Goal: Task Accomplishment & Management: Contribute content

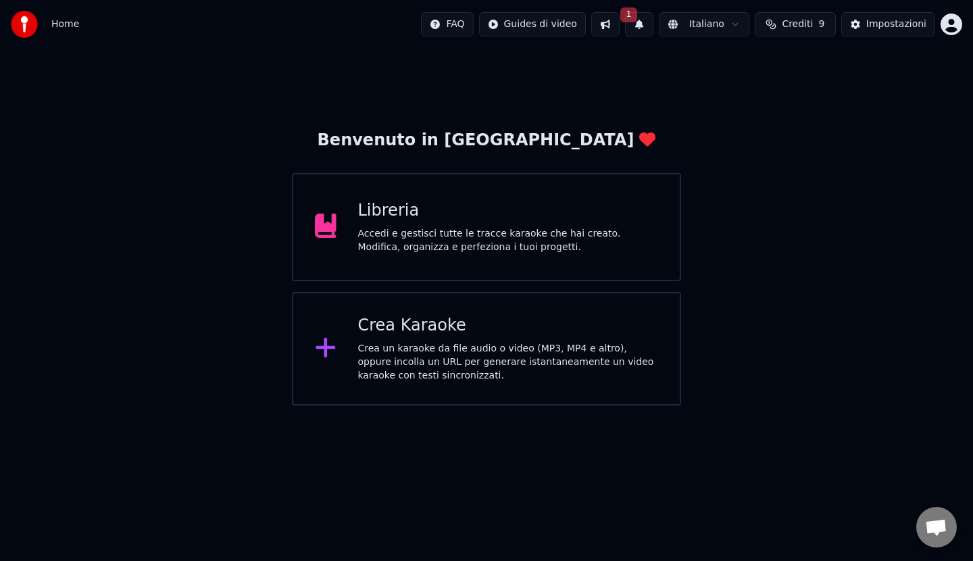
click at [418, 232] on div "Accedi e gestisci tutte le tracce karaoke che hai creato. Modifica, organizza e…" at bounding box center [508, 240] width 301 height 27
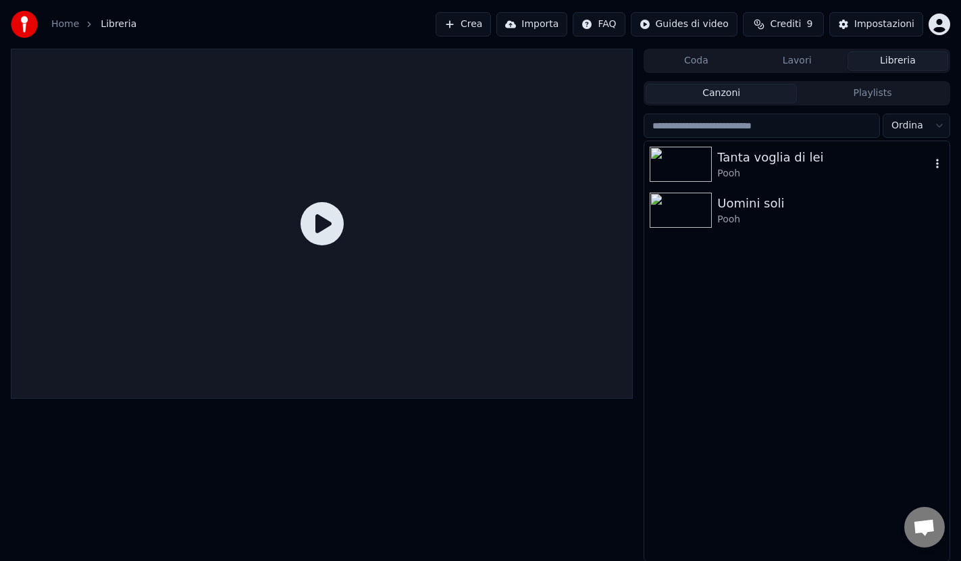
click at [682, 167] on img at bounding box center [681, 164] width 62 height 35
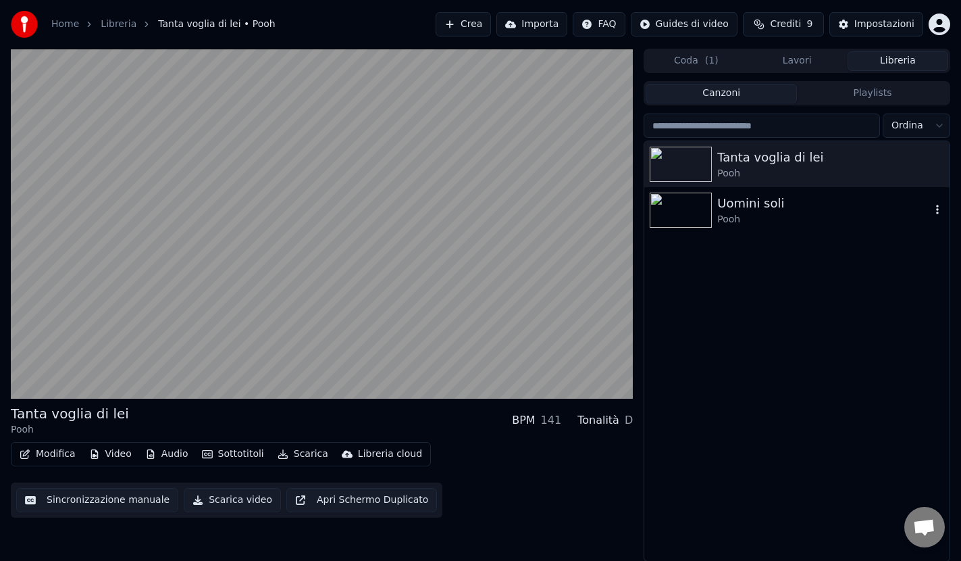
click at [688, 213] on img at bounding box center [681, 210] width 62 height 35
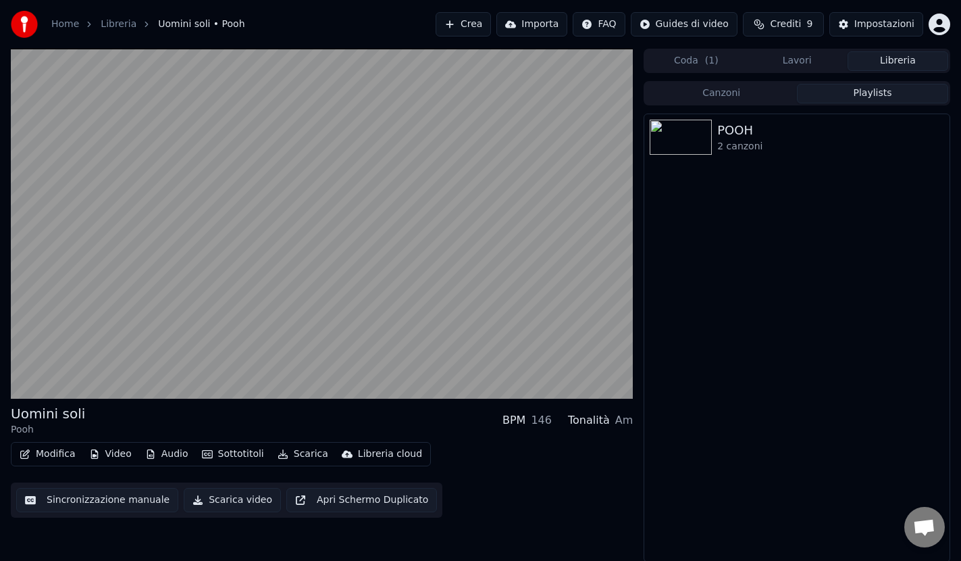
click at [880, 90] on button "Playlists" at bounding box center [872, 94] width 151 height 20
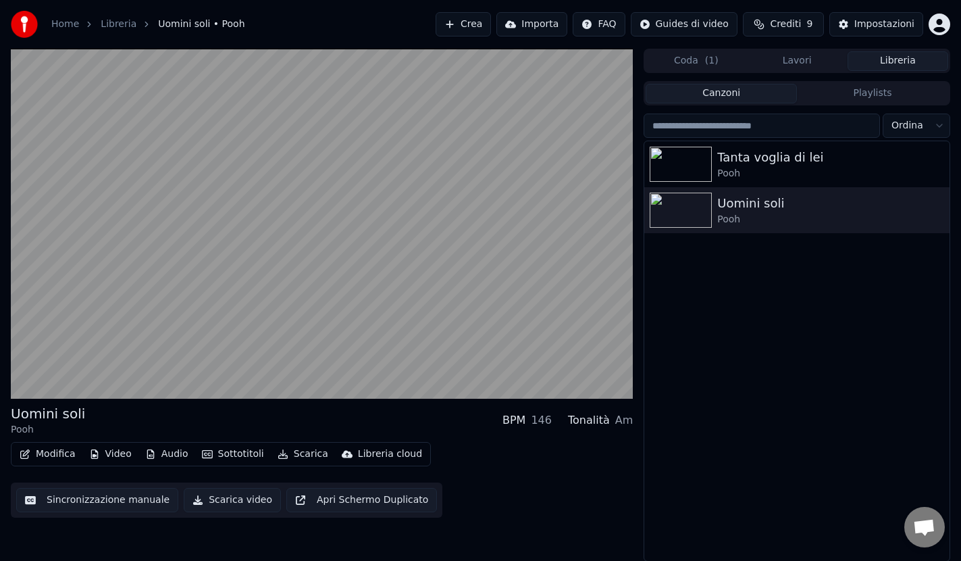
click at [737, 95] on button "Canzoni" at bounding box center [721, 94] width 151 height 20
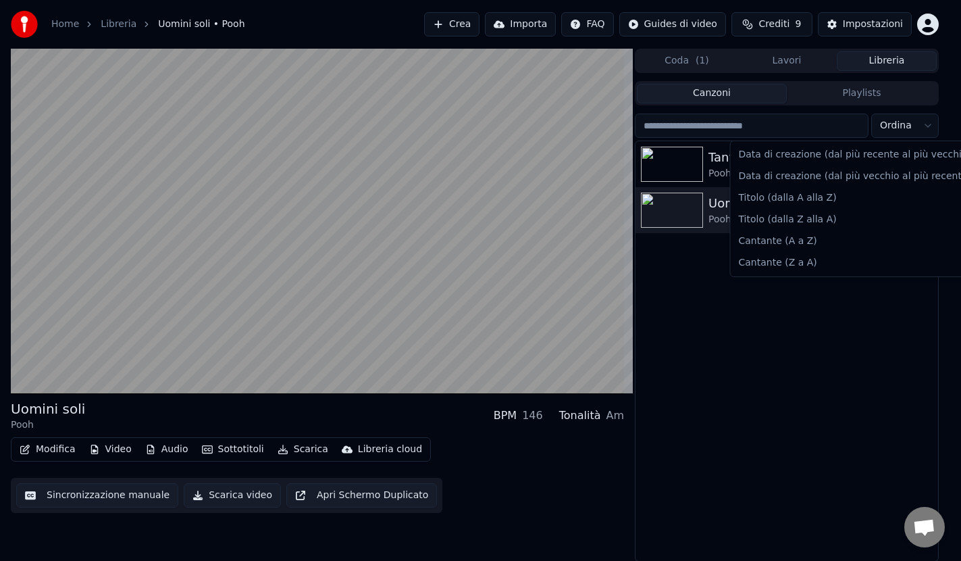
click at [924, 126] on html "Home Libreria Uomini soli • Pooh Crea Importa FAQ Guides di video Crediti 9 Imp…" at bounding box center [480, 280] width 961 height 561
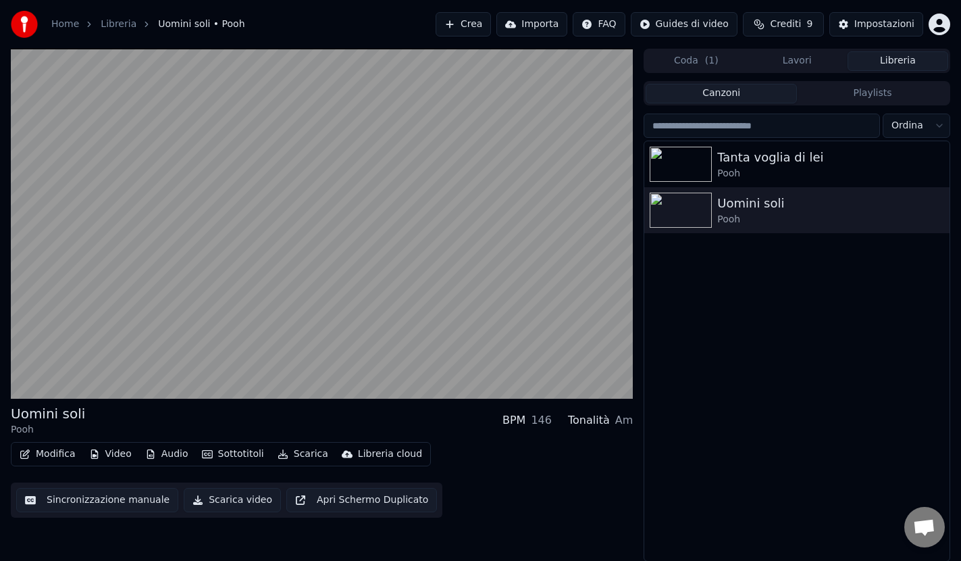
click at [706, 129] on html "Home Libreria Uomini soli • Pooh Crea Importa FAQ Guides di video Crediti 9 Imp…" at bounding box center [480, 280] width 961 height 561
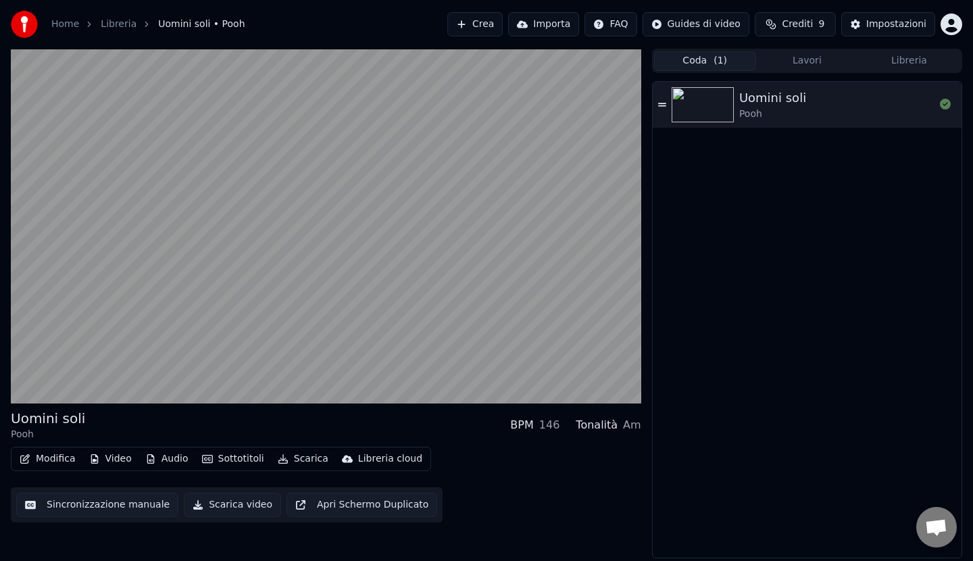
click at [701, 63] on button "Coda ( 1 )" at bounding box center [705, 61] width 102 height 20
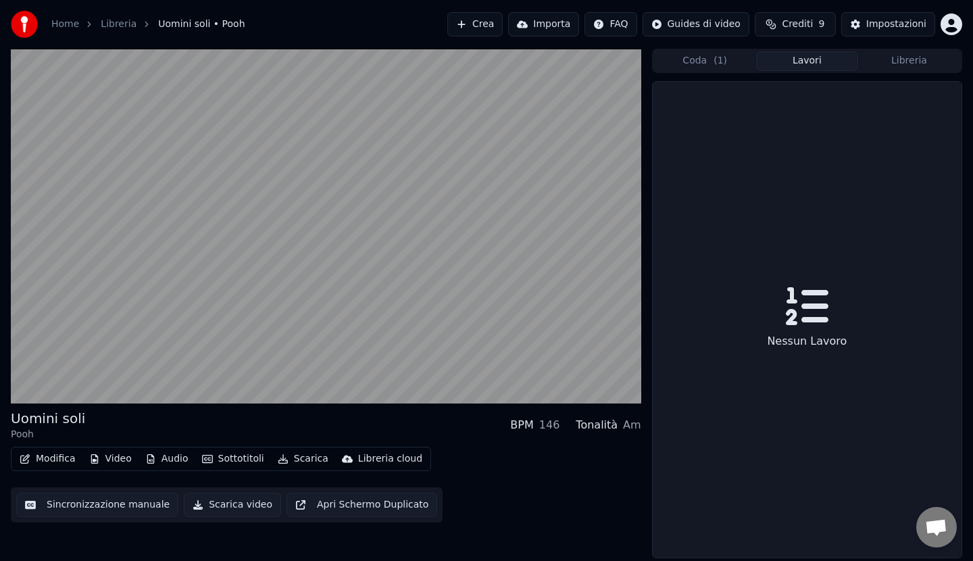
click at [798, 57] on button "Lavori" at bounding box center [807, 61] width 102 height 20
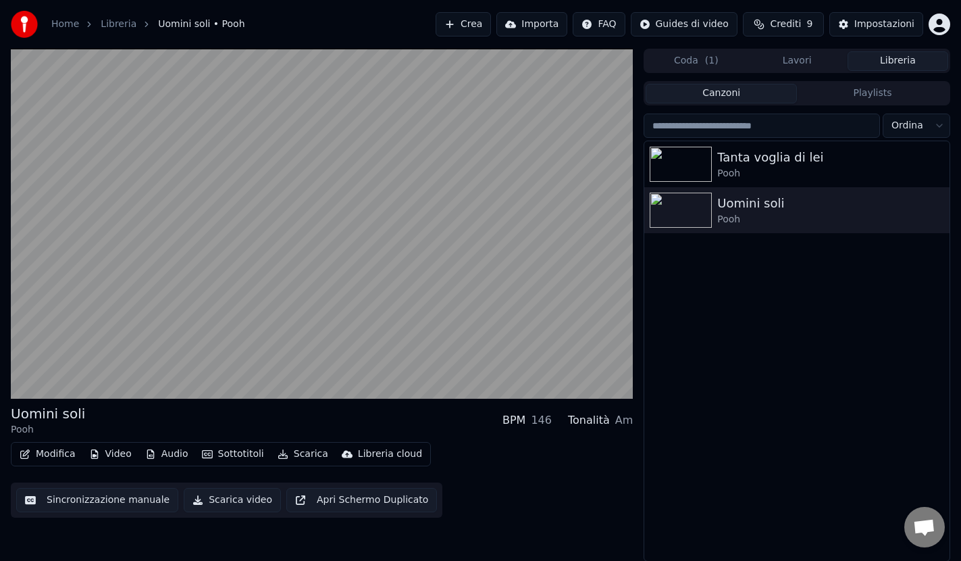
click at [906, 59] on button "Libreria" at bounding box center [898, 61] width 101 height 20
click at [683, 25] on html "Home Libreria Uomini soli • Pooh Crea Importa FAQ Guides di video Crediti 9 Imp…" at bounding box center [480, 280] width 961 height 561
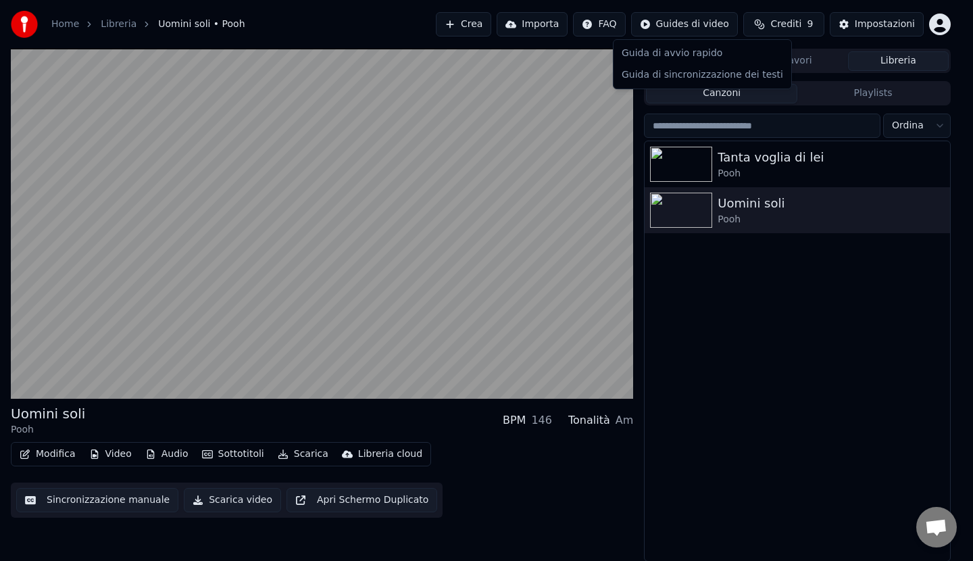
click at [790, 27] on html "Home Libreria Uomini soli • Pooh Crea Importa FAQ Guides di video Crediti 9 Imp…" at bounding box center [486, 280] width 973 height 561
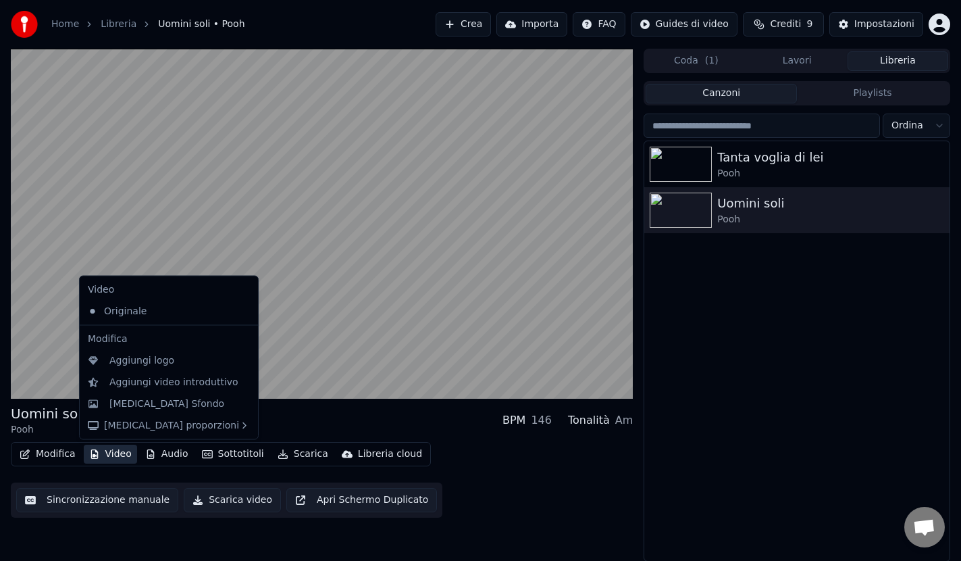
click at [107, 455] on button "Video" at bounding box center [110, 454] width 53 height 19
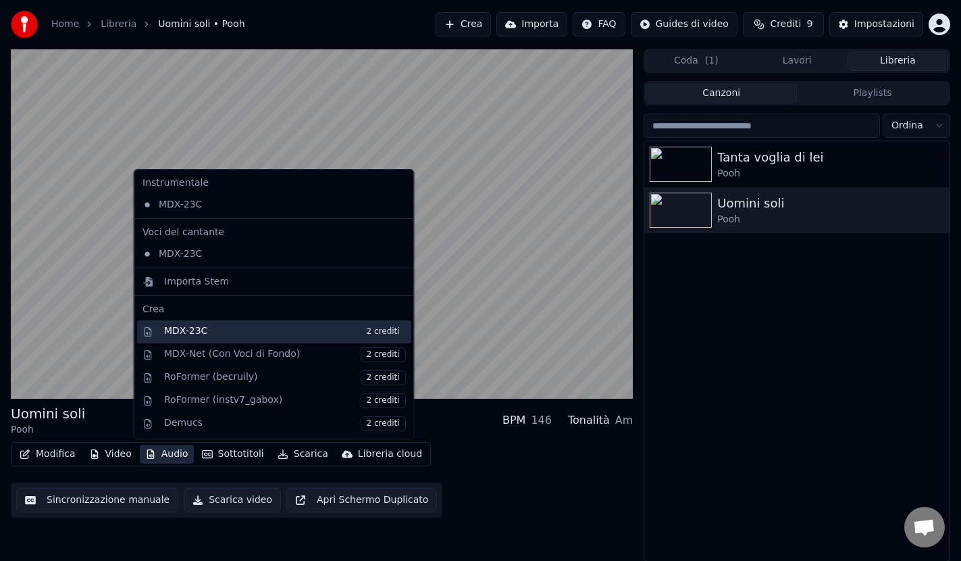
click at [193, 336] on div "MDX-23C 2 crediti" at bounding box center [285, 331] width 242 height 15
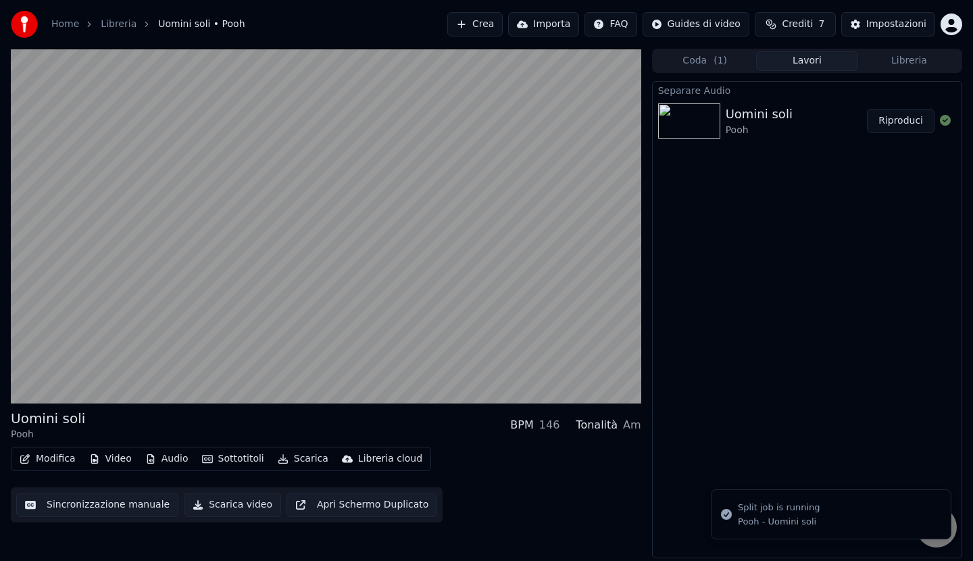
click at [724, 516] on icon "Notifications alt+T" at bounding box center [726, 514] width 11 height 11
click at [734, 511] on li "Split job is running Pooh - Uomini soli" at bounding box center [831, 514] width 241 height 50
click at [745, 457] on div "Separare Audio Uomini soli Pooh Riproduci" at bounding box center [807, 319] width 310 height 477
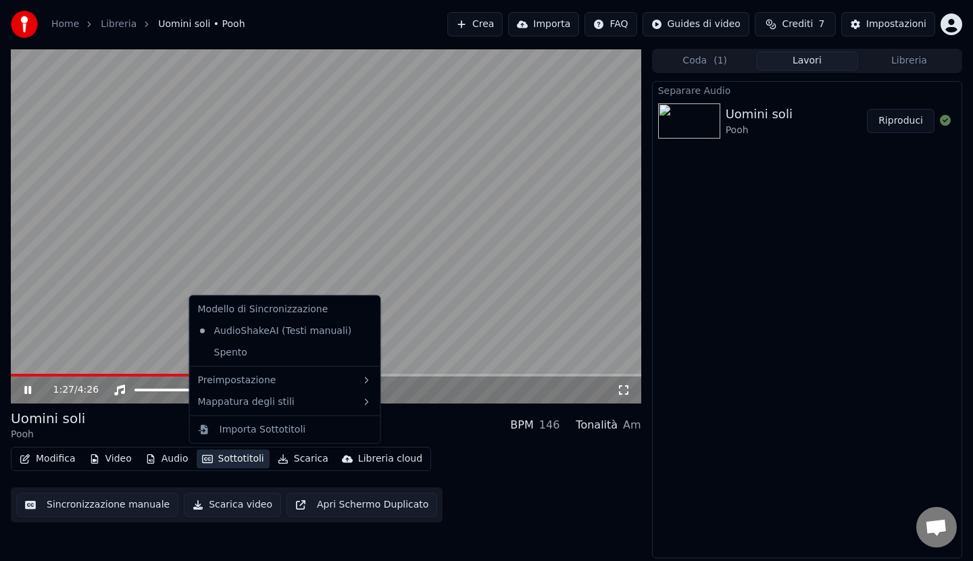
click at [234, 459] on button "Sottotitoli" at bounding box center [233, 458] width 73 height 19
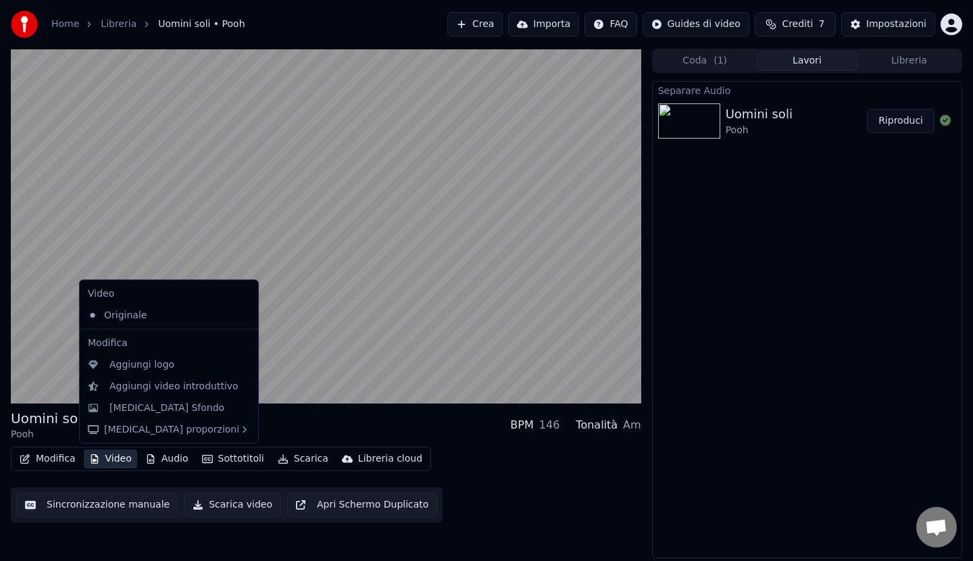
click at [119, 455] on button "Video" at bounding box center [110, 458] width 53 height 19
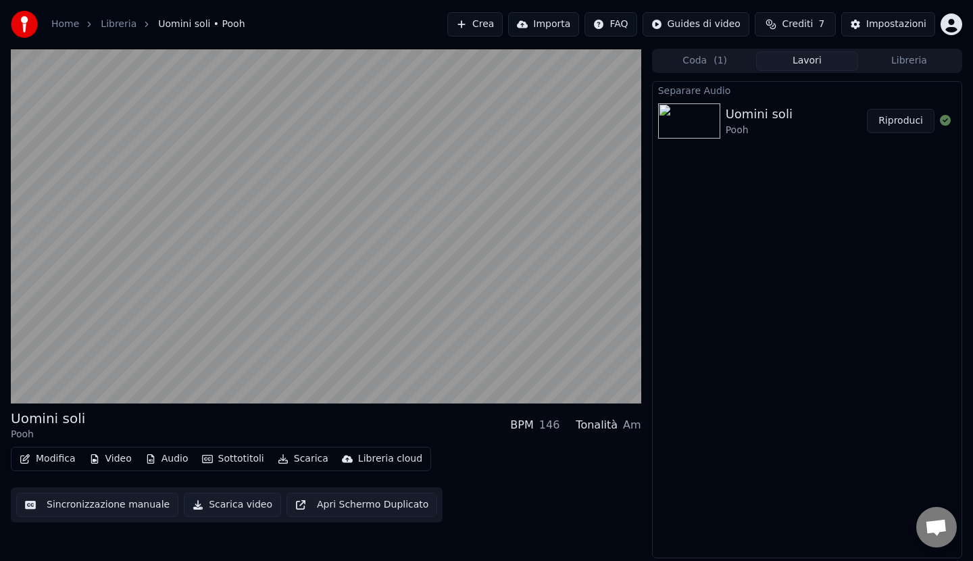
click at [373, 458] on div "Libreria cloud" at bounding box center [390, 459] width 64 height 14
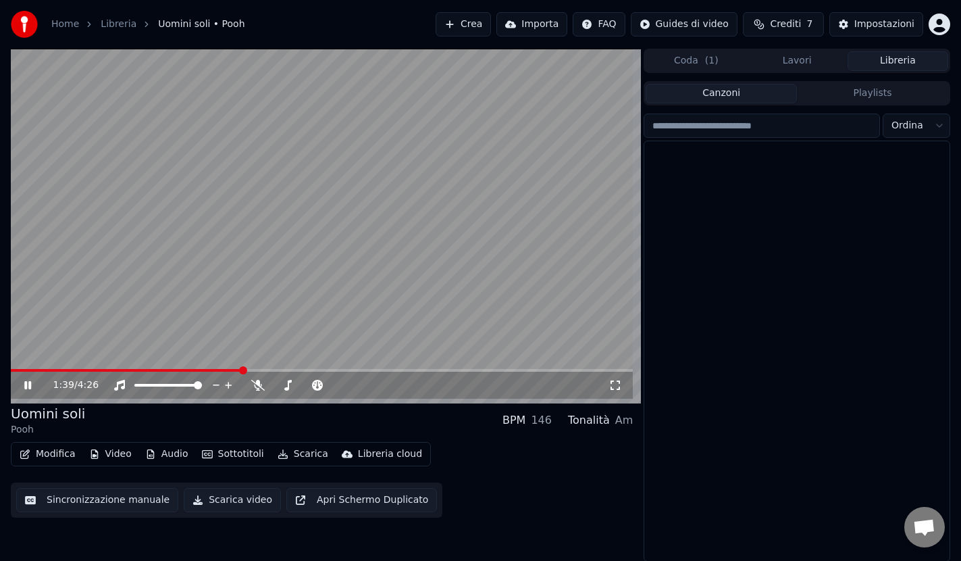
click at [913, 67] on button "Libreria" at bounding box center [898, 61] width 101 height 20
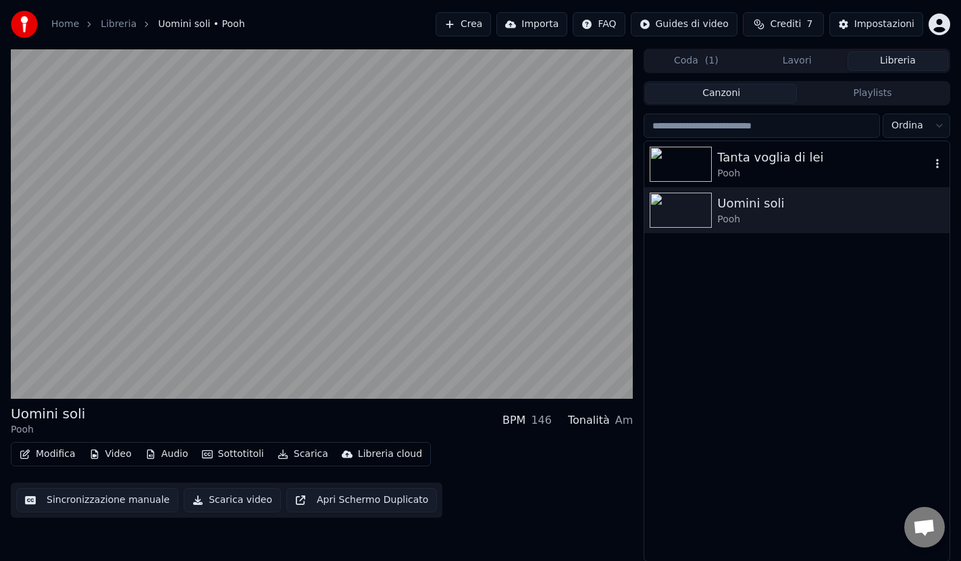
click at [674, 165] on img at bounding box center [681, 164] width 62 height 35
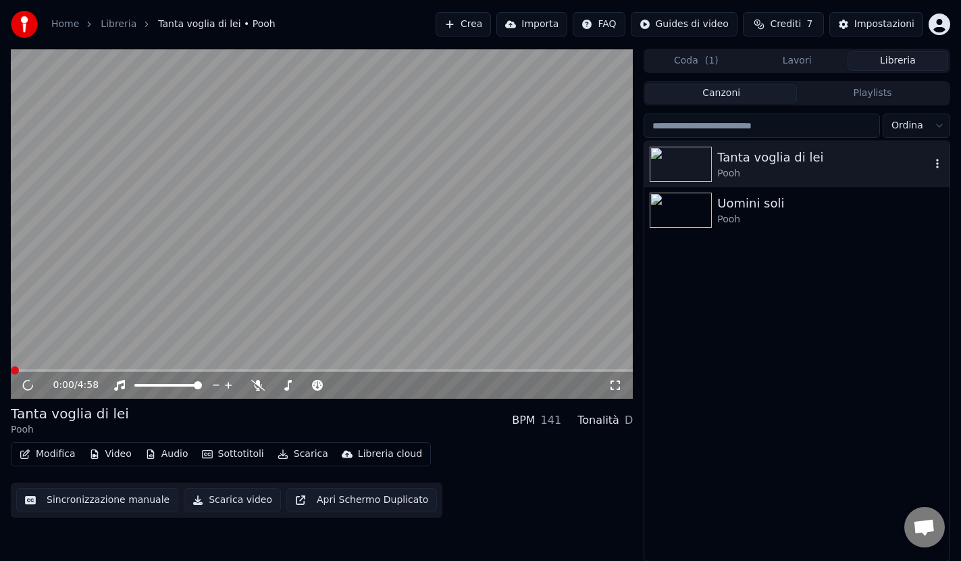
click at [674, 165] on img at bounding box center [681, 164] width 62 height 35
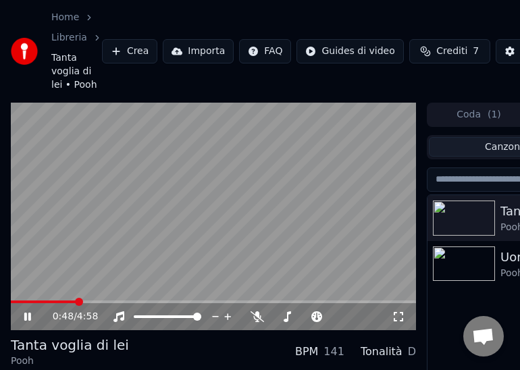
click at [188, 54] on button "Importa" at bounding box center [198, 51] width 71 height 24
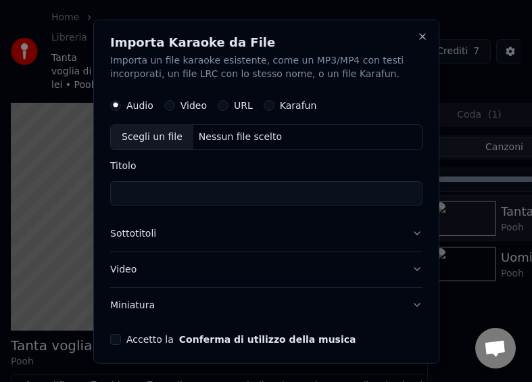
click at [152, 190] on input "Titolo" at bounding box center [266, 192] width 312 height 24
click at [264, 107] on button "Karafun" at bounding box center [268, 104] width 11 height 11
click at [186, 189] on input "Titolo" at bounding box center [266, 192] width 312 height 24
click at [155, 138] on div "Scegli un file" at bounding box center [152, 136] width 82 height 24
click at [117, 107] on button "Audio" at bounding box center [115, 104] width 11 height 11
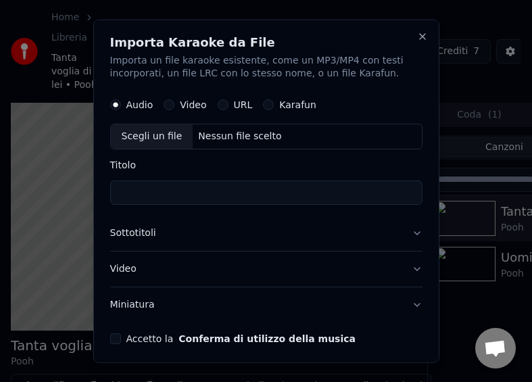
click at [155, 135] on div "Scegli un file" at bounding box center [152, 136] width 82 height 24
click at [118, 338] on button "Accetto la Conferma di utilizzo della musica" at bounding box center [115, 338] width 11 height 11
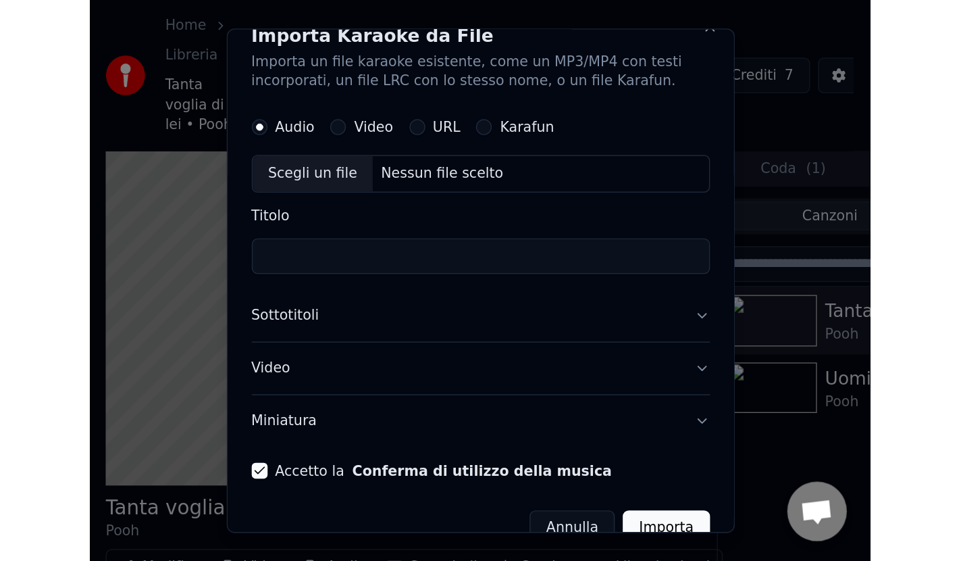
scroll to position [44, 0]
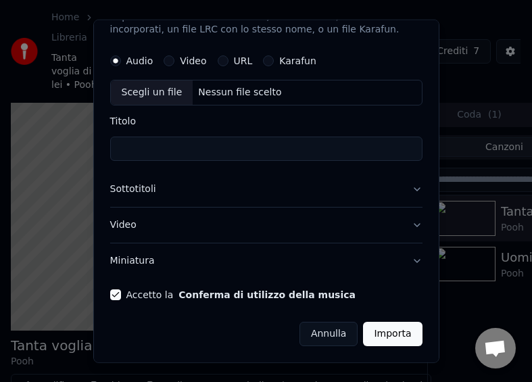
click at [381, 334] on button "Importa" at bounding box center [392, 334] width 59 height 24
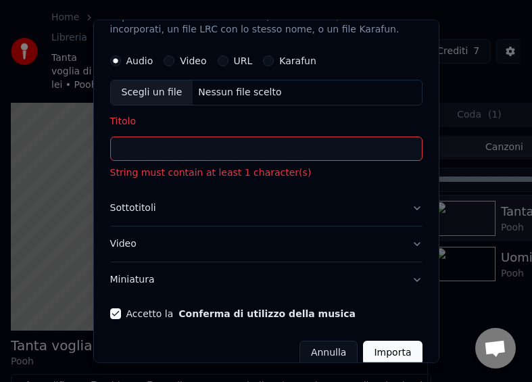
click at [147, 98] on div "Scegli un file" at bounding box center [152, 92] width 82 height 24
click at [171, 64] on button "Video" at bounding box center [168, 60] width 11 height 11
click at [218, 60] on button "URL" at bounding box center [223, 60] width 11 height 11
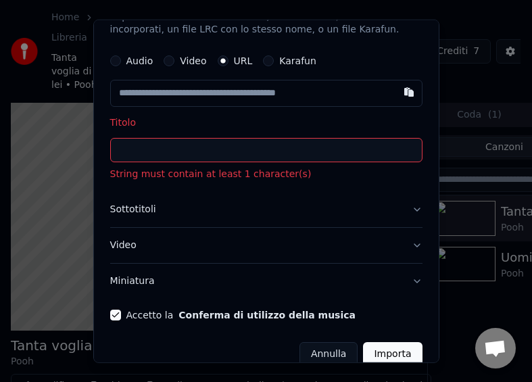
click at [169, 58] on button "Video" at bounding box center [168, 60] width 11 height 11
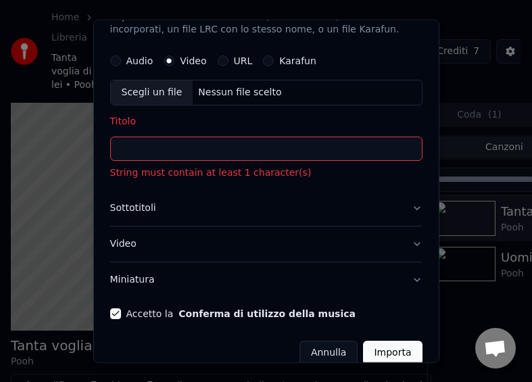
click at [150, 92] on div "Scegli un file" at bounding box center [152, 92] width 82 height 24
type input "**********"
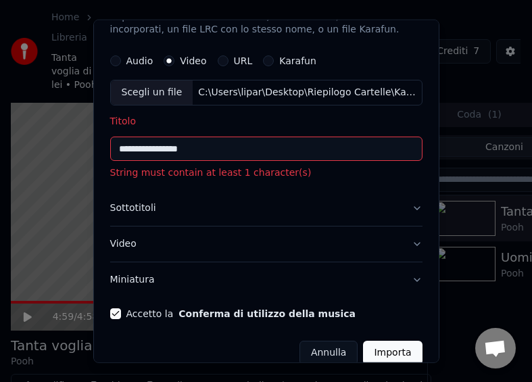
click at [385, 351] on button "Importa" at bounding box center [392, 352] width 59 height 24
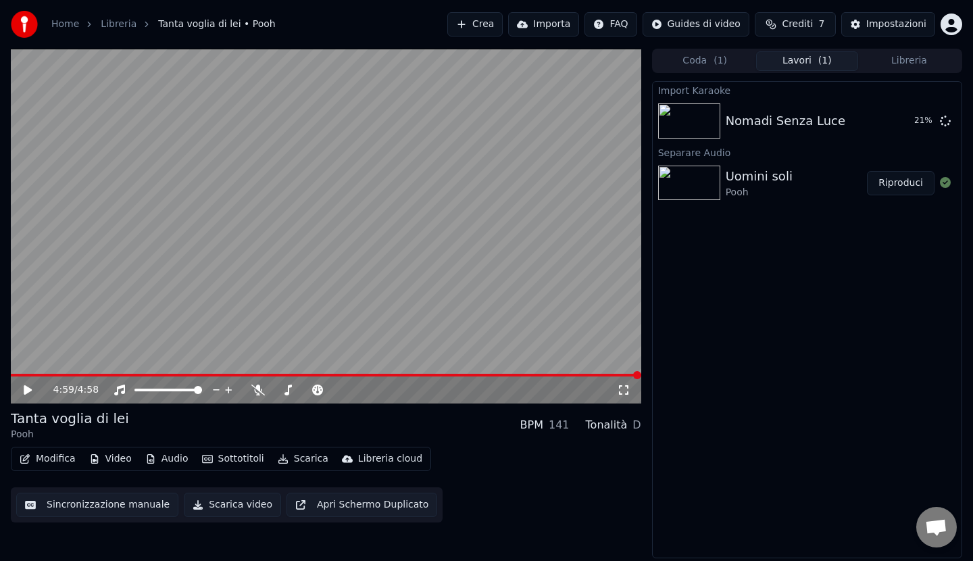
click at [907, 63] on button "Libreria" at bounding box center [909, 61] width 102 height 20
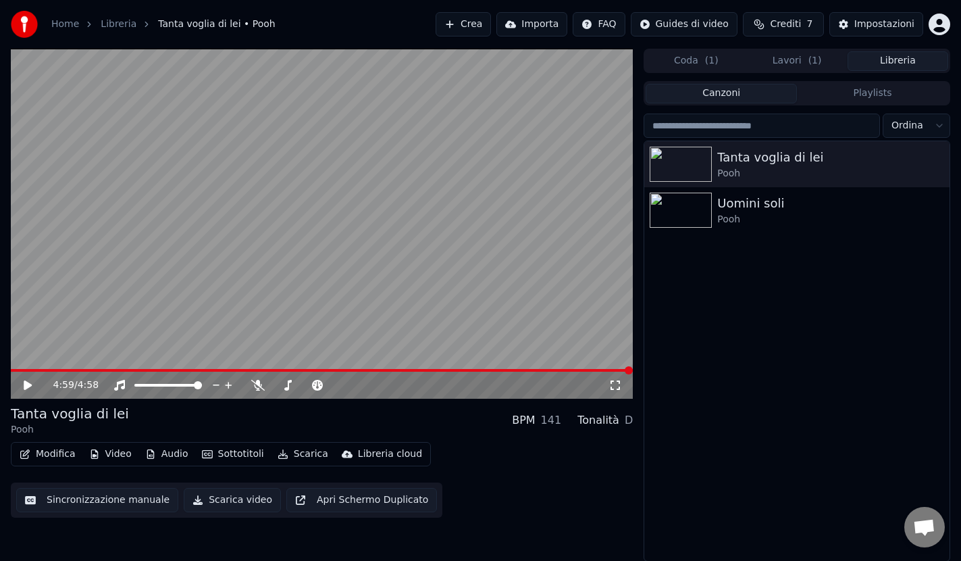
click at [727, 95] on button "Canzoni" at bounding box center [721, 94] width 151 height 20
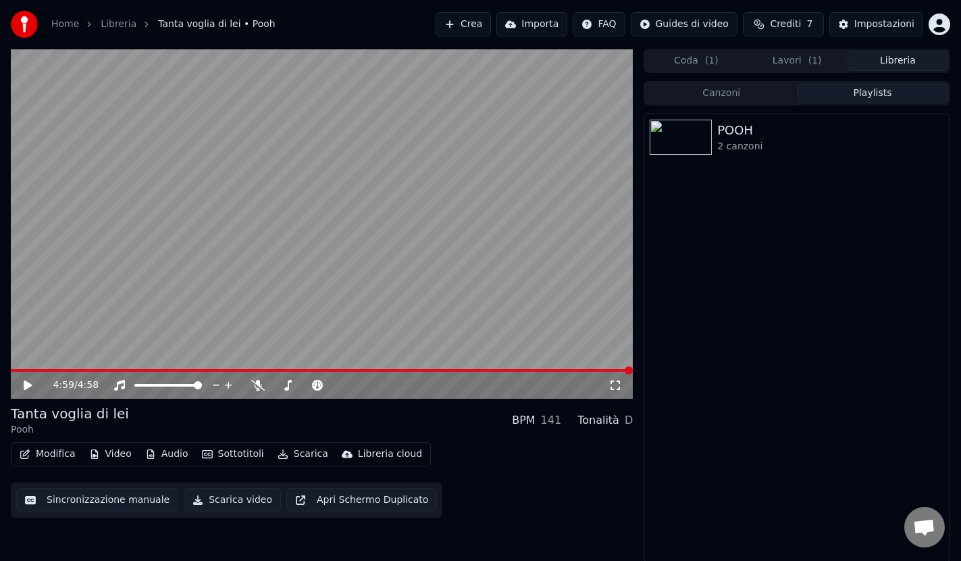
click at [861, 91] on button "Playlists" at bounding box center [872, 94] width 151 height 20
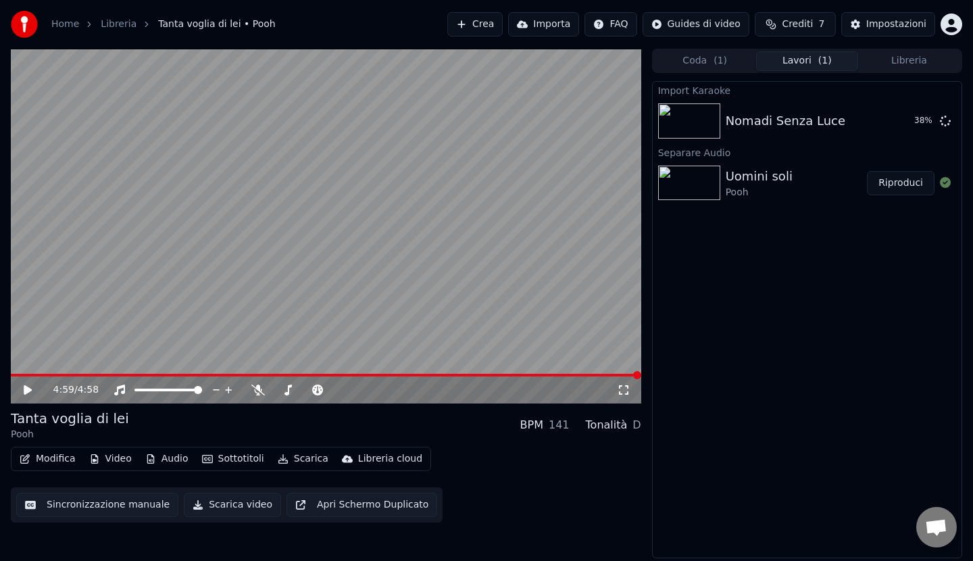
click at [788, 62] on button "Lavori ( 1 )" at bounding box center [807, 61] width 102 height 20
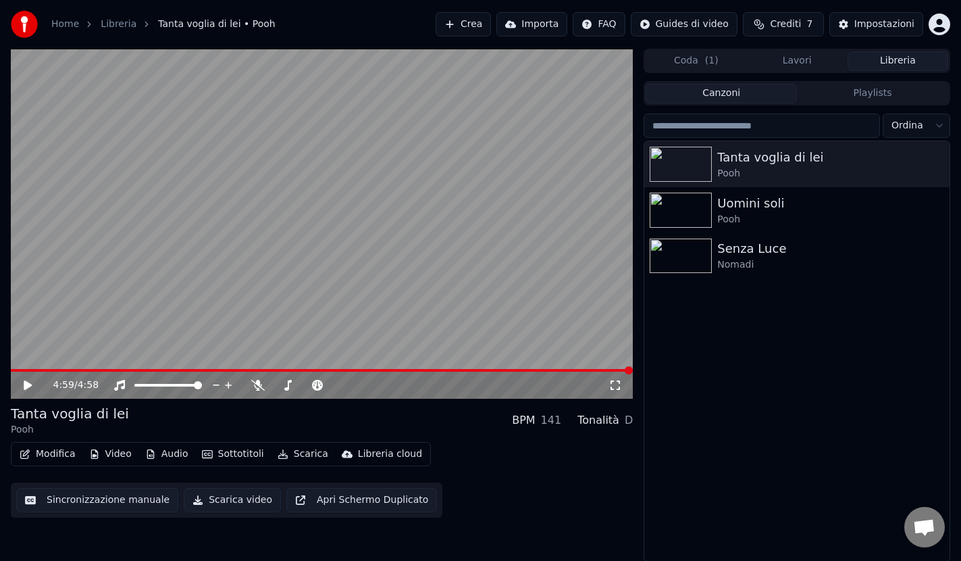
click at [916, 64] on button "Libreria" at bounding box center [898, 61] width 101 height 20
click at [690, 263] on img at bounding box center [681, 255] width 62 height 35
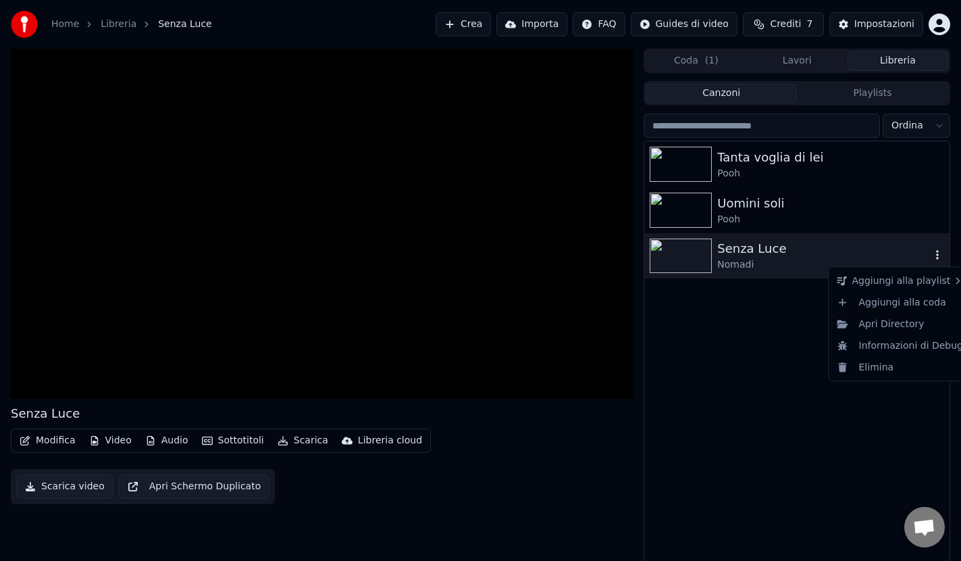
click at [939, 255] on icon "button" at bounding box center [938, 254] width 14 height 11
click at [938, 252] on icon "button" at bounding box center [937, 255] width 3 height 9
click at [888, 369] on div "Elimina" at bounding box center [900, 367] width 137 height 22
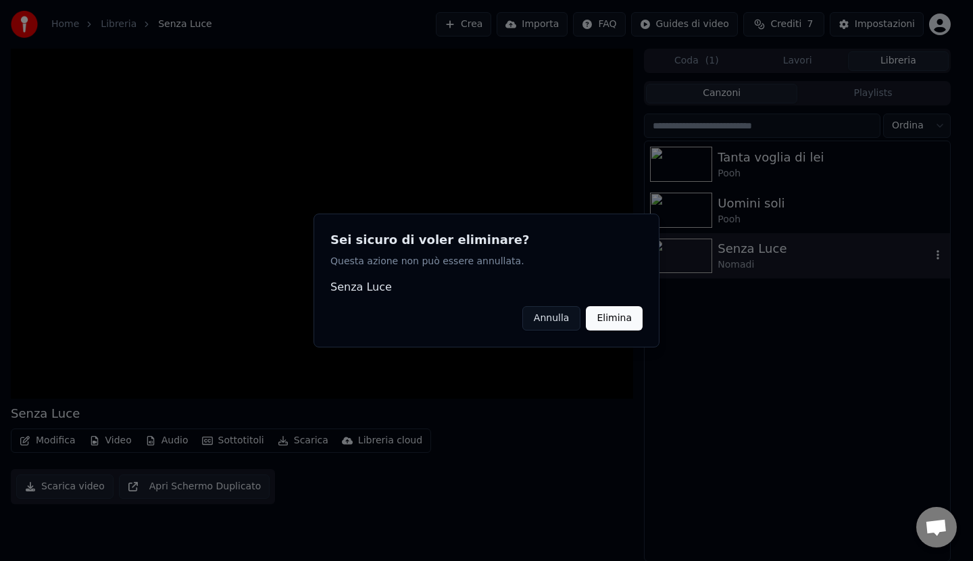
click at [619, 319] on button "Elimina" at bounding box center [614, 318] width 57 height 24
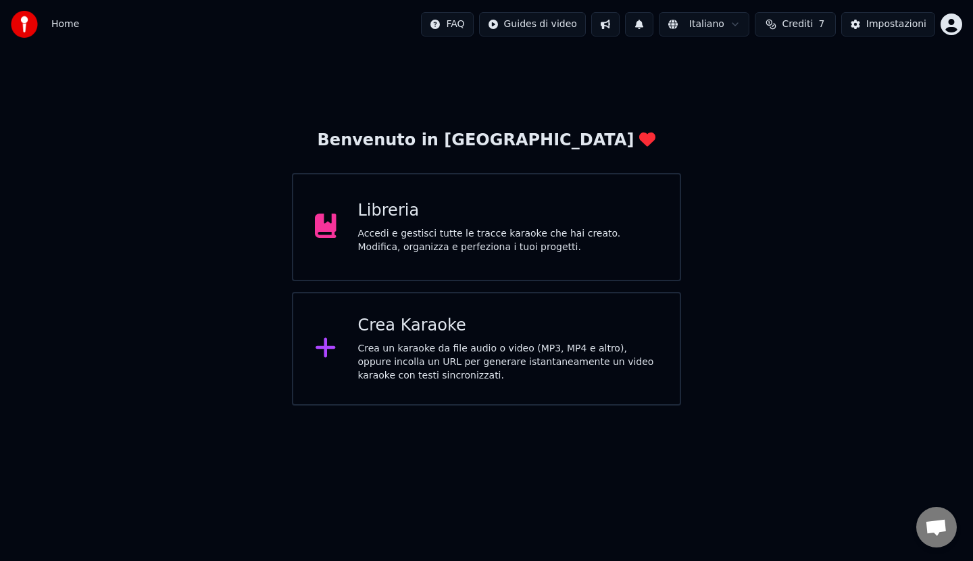
click at [425, 229] on div "Accedi e gestisci tutte le tracce karaoke che hai creato. Modifica, organizza e…" at bounding box center [508, 240] width 301 height 27
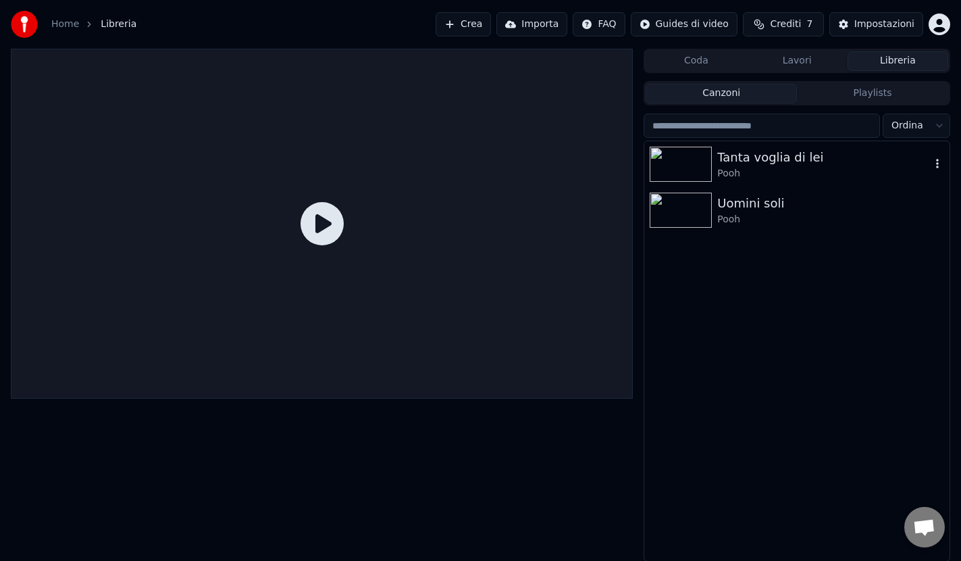
click at [661, 168] on img at bounding box center [681, 164] width 62 height 35
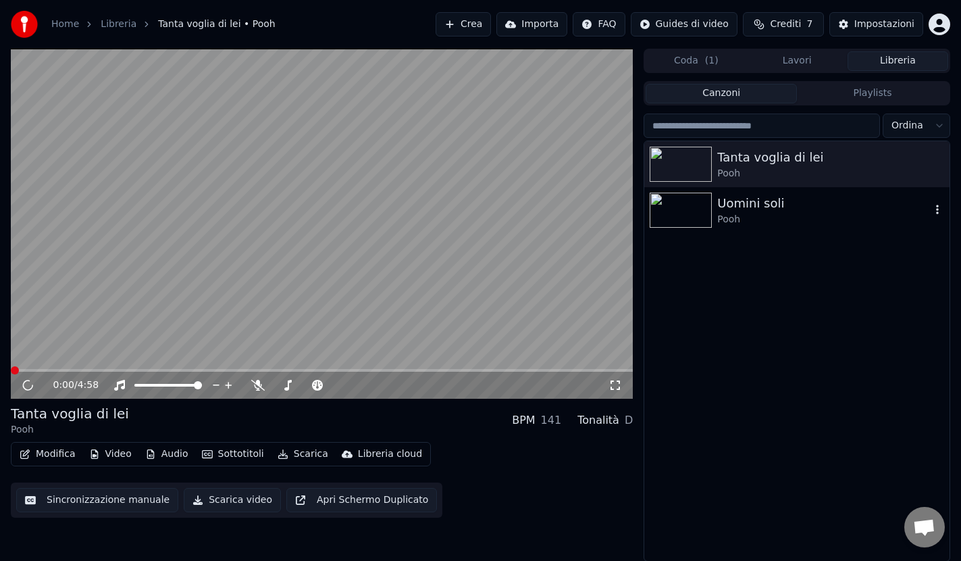
click at [670, 215] on img at bounding box center [681, 210] width 62 height 35
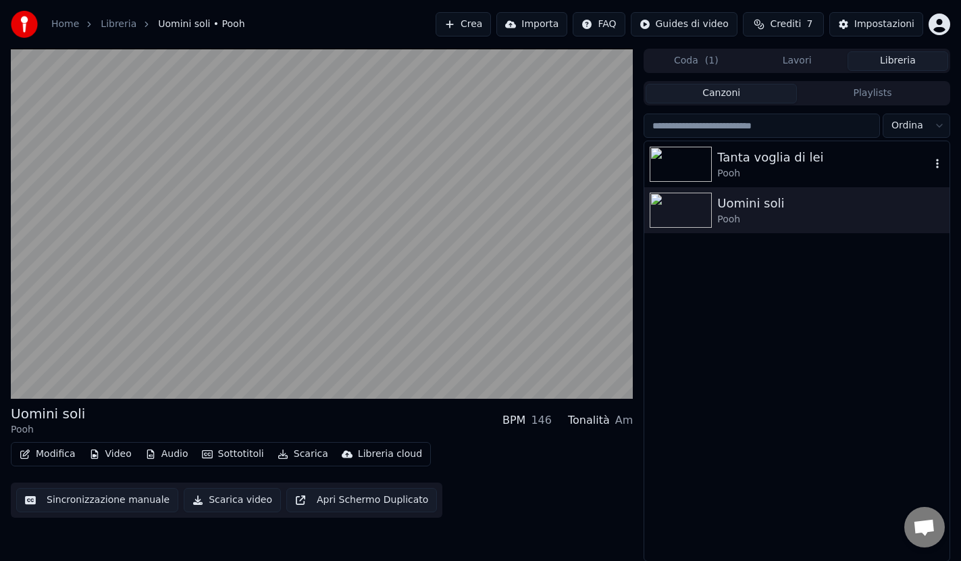
click at [678, 166] on img at bounding box center [681, 164] width 62 height 35
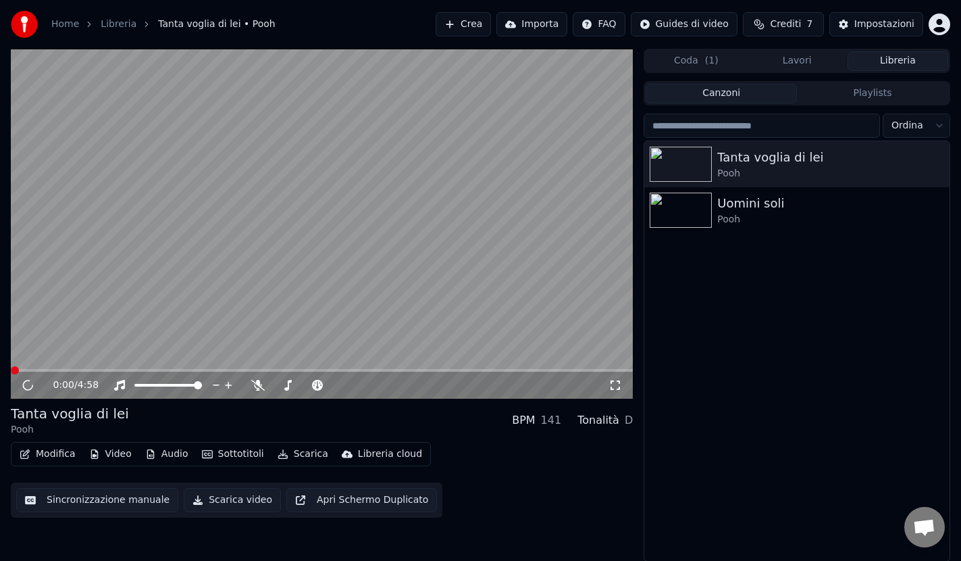
click at [906, 63] on button "Libreria" at bounding box center [898, 61] width 101 height 20
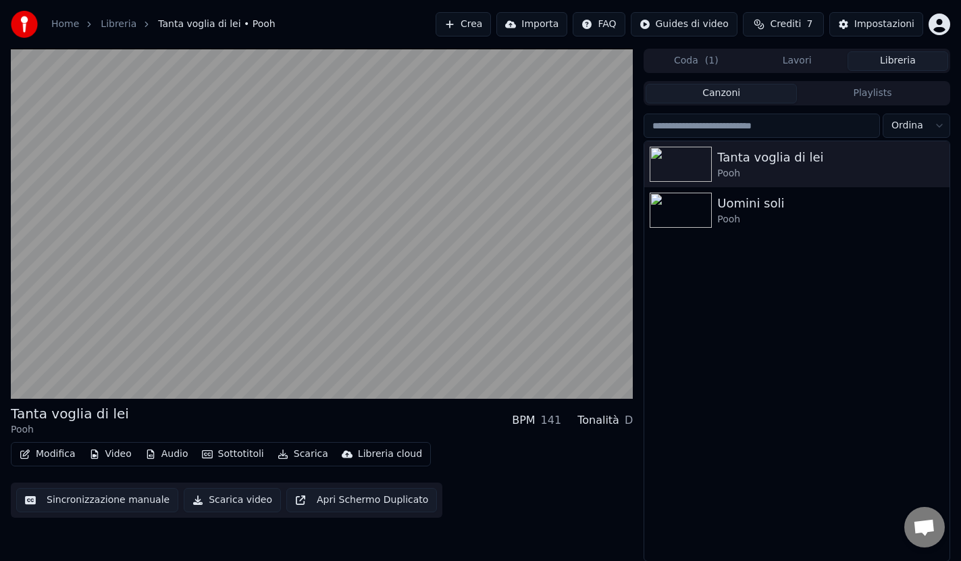
click at [894, 62] on button "Libreria" at bounding box center [898, 61] width 101 height 20
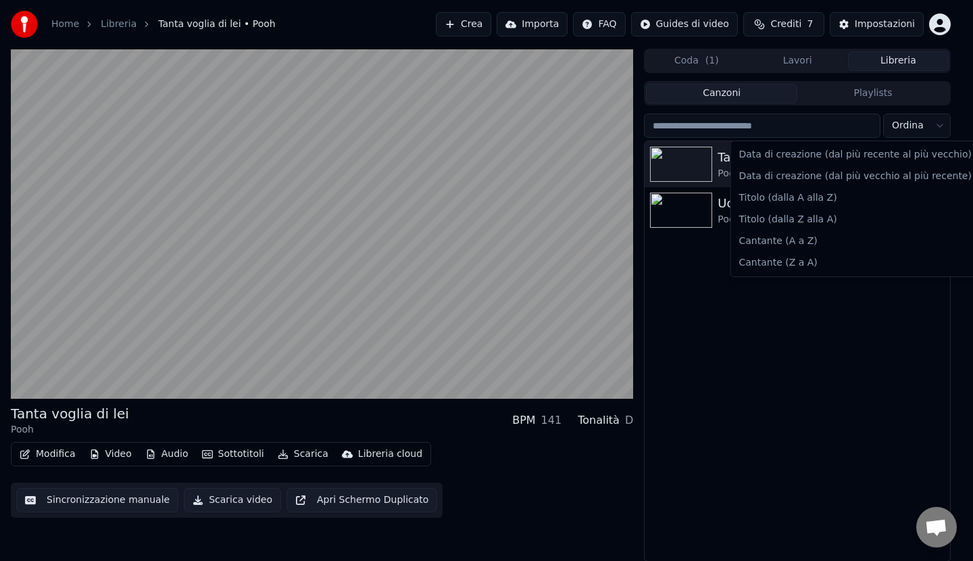
click at [932, 122] on html "Home Libreria Tanta voglia di lei • Pooh Crea Importa FAQ Guides di video Credi…" at bounding box center [486, 280] width 973 height 561
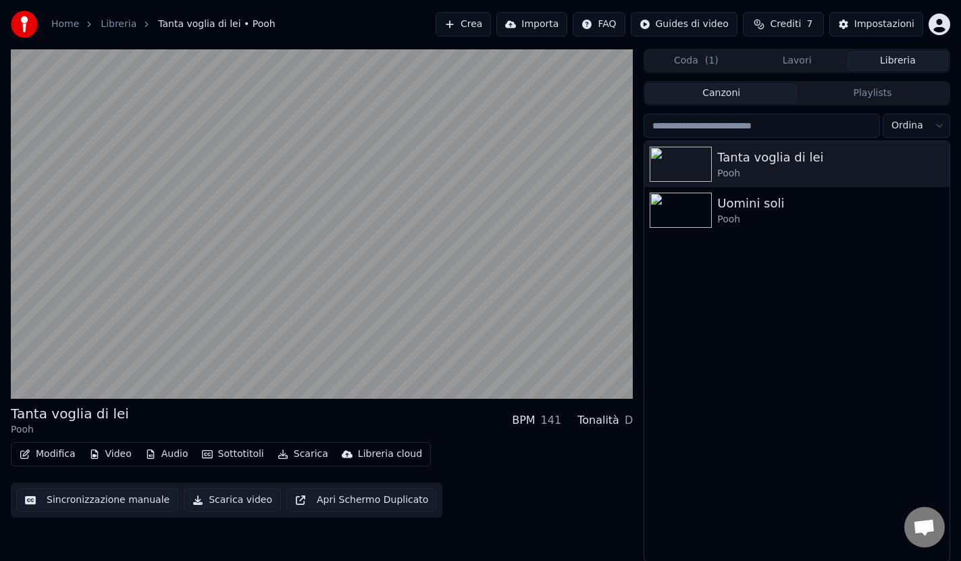
click at [932, 122] on html "Home Libreria Tanta voglia di lei • Pooh Crea Importa FAQ Guides di video Credi…" at bounding box center [480, 280] width 961 height 561
click at [470, 23] on button "Crea" at bounding box center [463, 24] width 55 height 24
click at [540, 22] on button "Importa" at bounding box center [532, 24] width 71 height 24
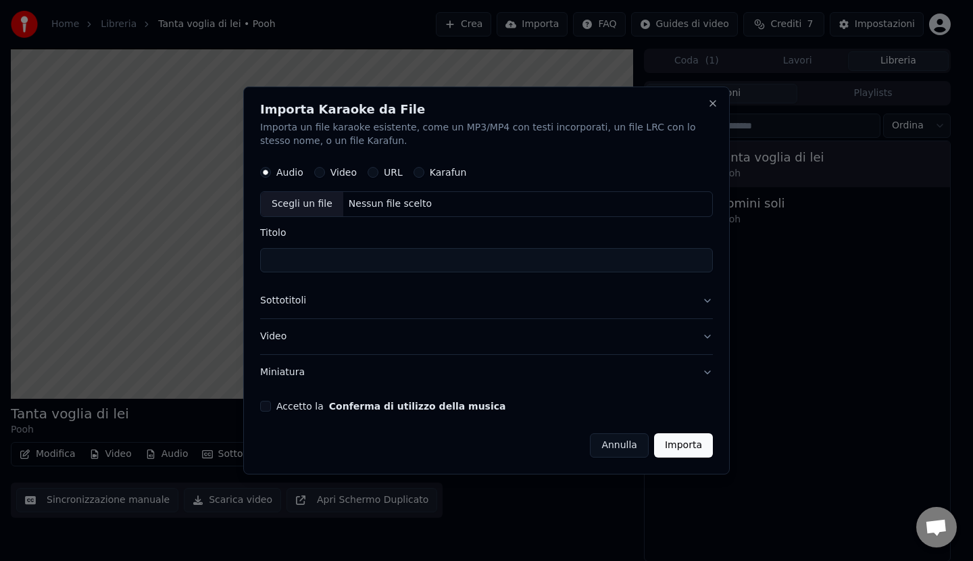
click at [313, 205] on div "Scegli un file" at bounding box center [302, 204] width 82 height 24
drag, startPoint x: 713, startPoint y: 101, endPoint x: 722, endPoint y: 97, distance: 9.4
click at [713, 101] on button "Close" at bounding box center [712, 103] width 11 height 11
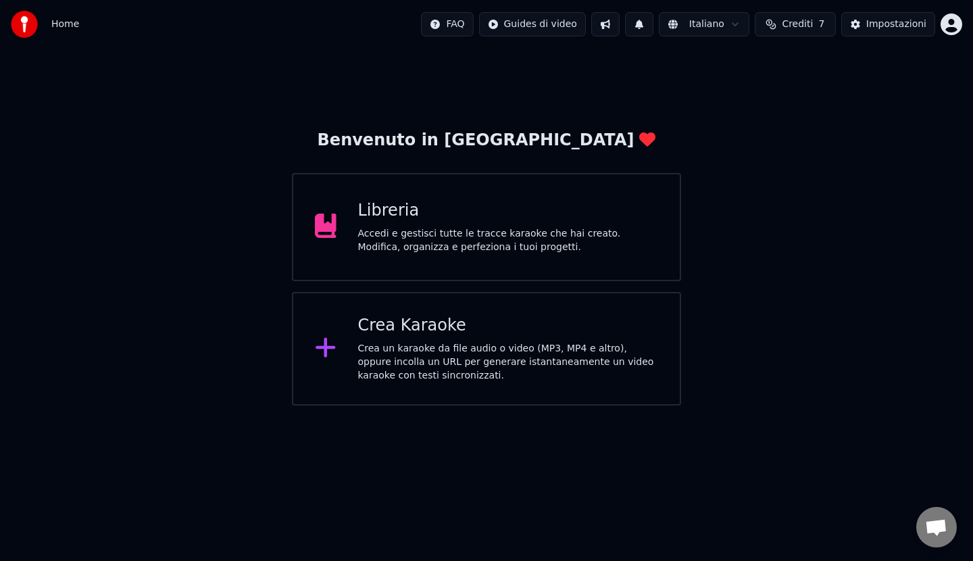
click at [422, 227] on div "Accedi e gestisci tutte le tracce karaoke che hai creato. Modifica, organizza e…" at bounding box center [508, 240] width 301 height 27
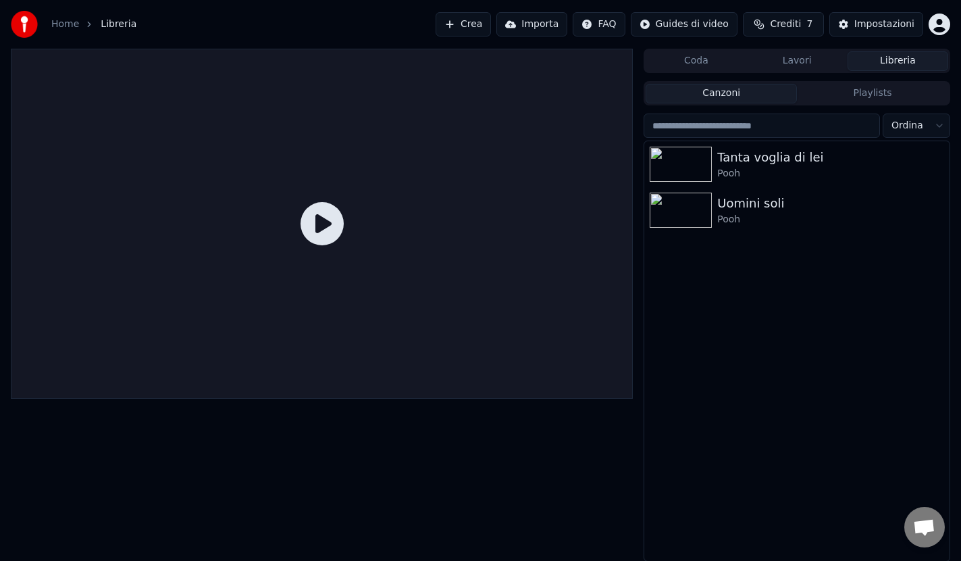
click at [549, 20] on button "Importa" at bounding box center [532, 24] width 71 height 24
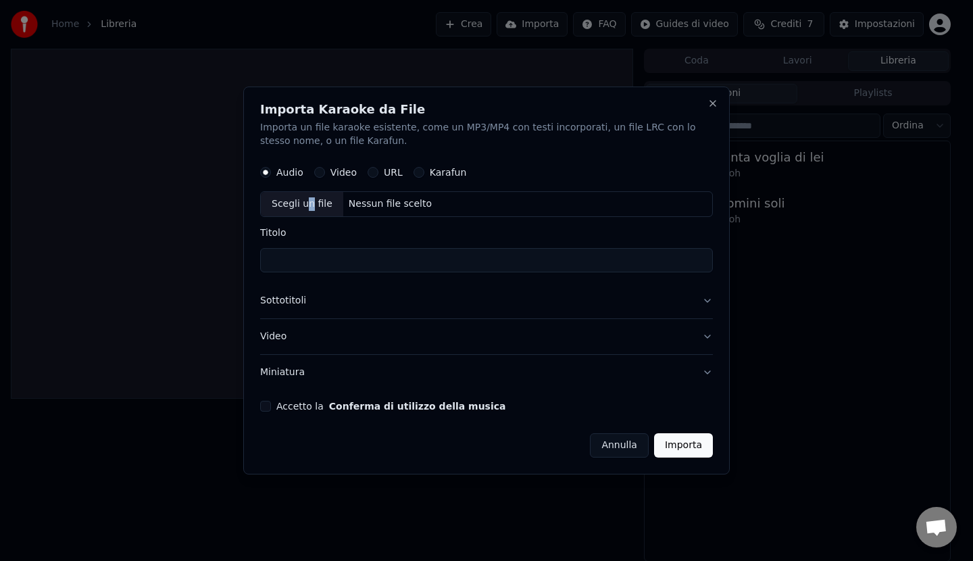
click at [307, 207] on div "Scegli un file" at bounding box center [302, 204] width 82 height 24
click at [321, 170] on button "Video" at bounding box center [319, 172] width 11 height 11
click at [267, 169] on button "Audio" at bounding box center [265, 172] width 11 height 11
click at [268, 408] on button "Accetto la Conferma di utilizzo della musica" at bounding box center [265, 406] width 11 height 11
click at [307, 205] on div "Scegli un file" at bounding box center [302, 204] width 82 height 24
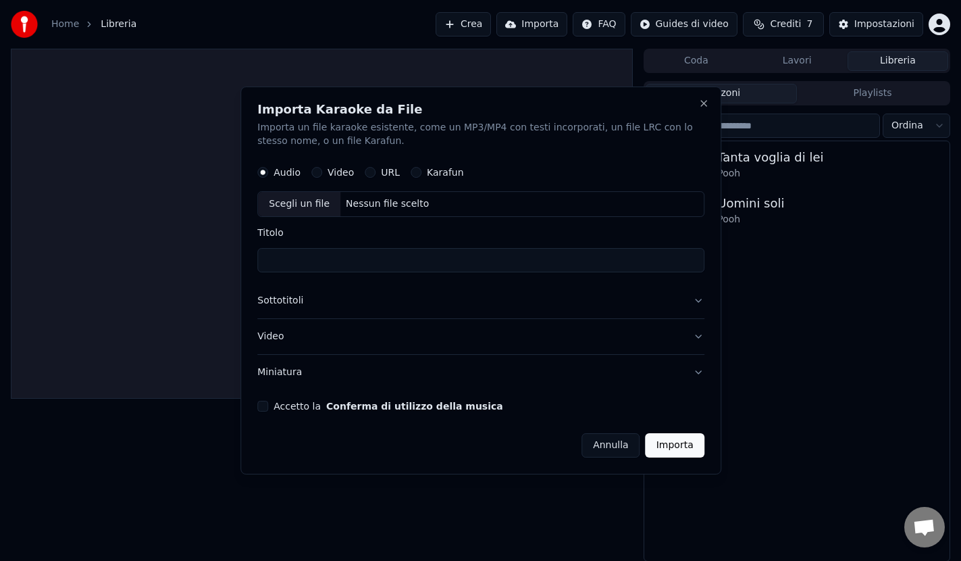
drag, startPoint x: 710, startPoint y: 534, endPoint x: 715, endPoint y: 507, distance: 28.2
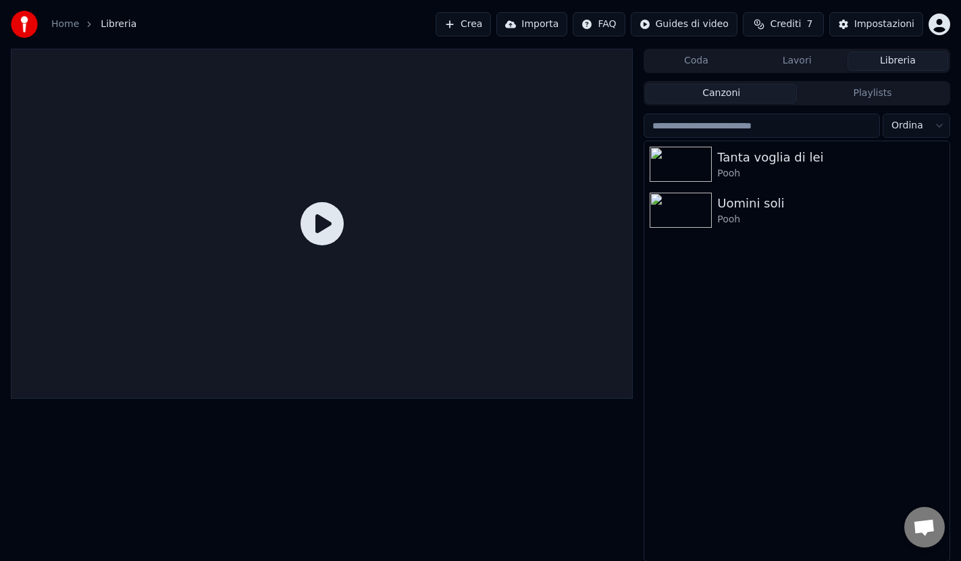
click at [557, 23] on button "Importa" at bounding box center [532, 24] width 71 height 24
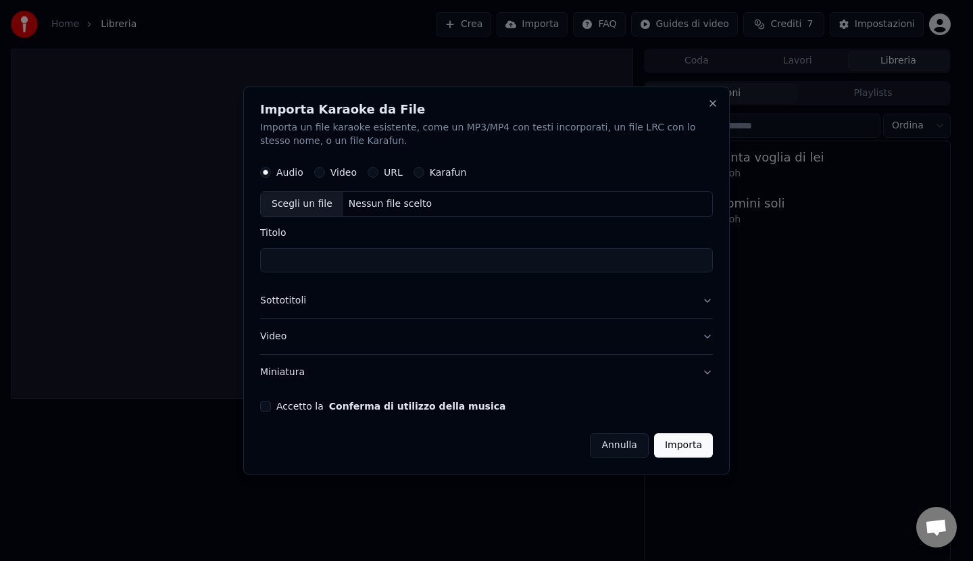
click at [266, 406] on button "Accetto la Conferma di utilizzo della musica" at bounding box center [265, 406] width 11 height 11
click at [697, 444] on button "Importa" at bounding box center [683, 445] width 59 height 24
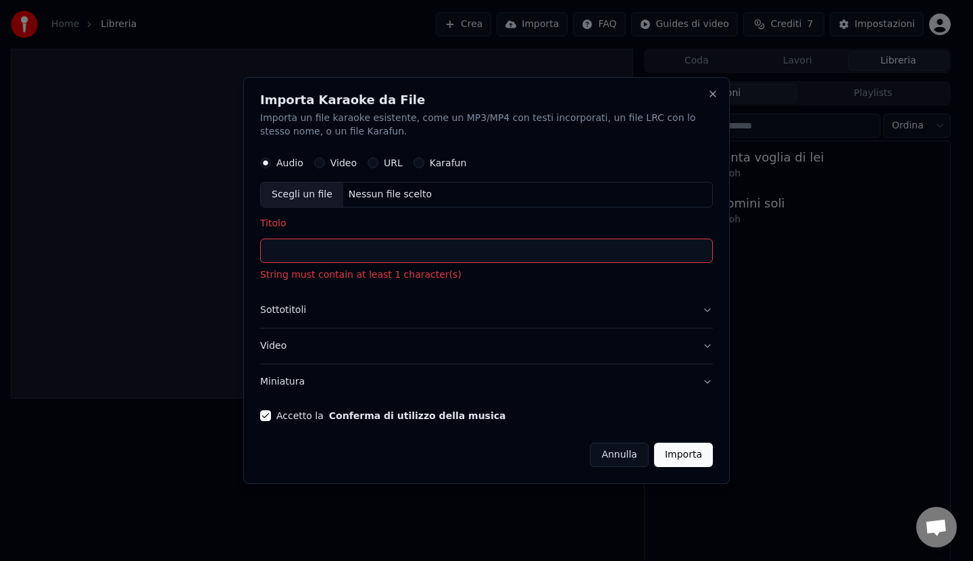
click at [307, 191] on div "Scegli un file" at bounding box center [302, 194] width 82 height 24
type input "**********"
click at [687, 459] on button "Importa" at bounding box center [683, 455] width 59 height 24
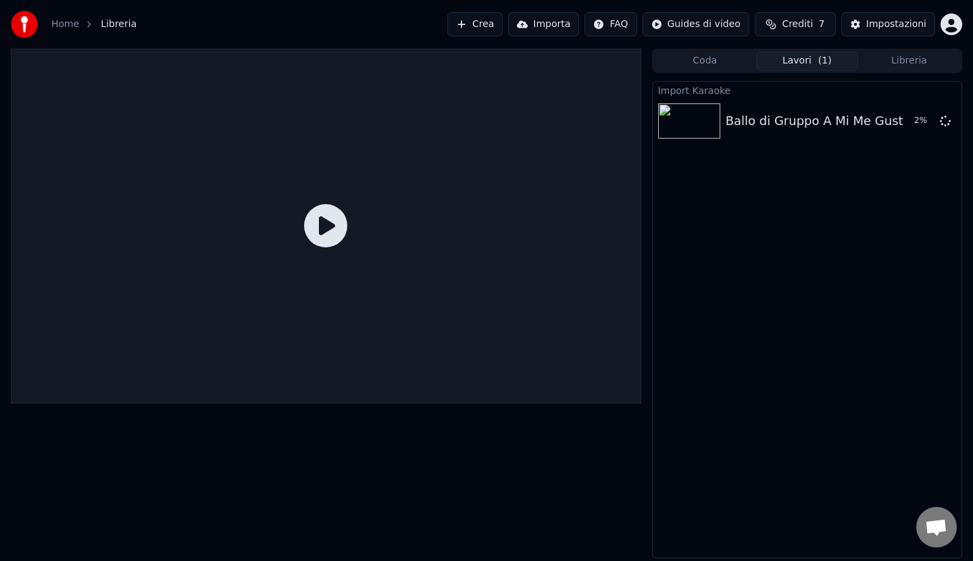
click at [559, 22] on button "Importa" at bounding box center [543, 24] width 71 height 24
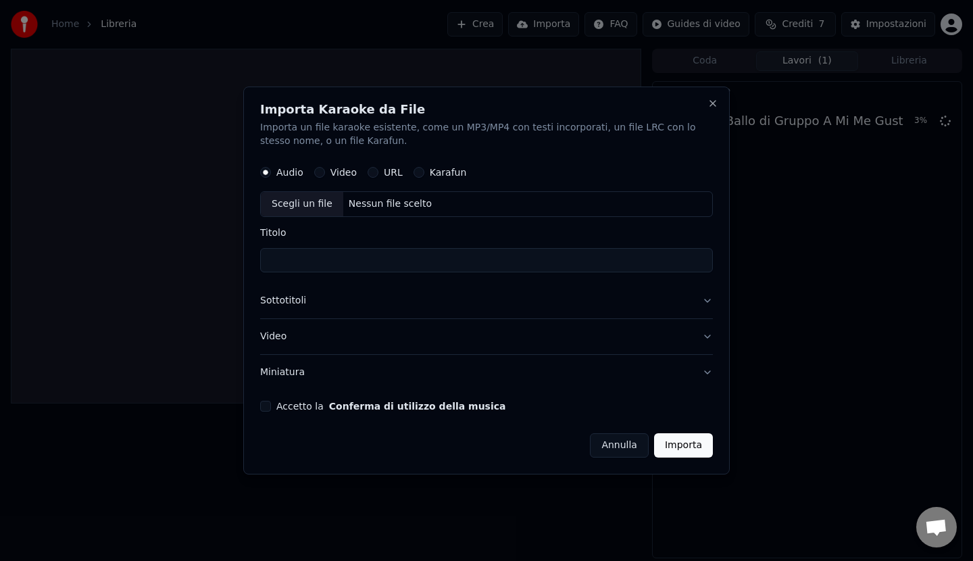
click at [266, 408] on button "Accetto la Conferma di utilizzo della musica" at bounding box center [265, 406] width 11 height 11
click at [697, 442] on button "Importa" at bounding box center [683, 445] width 59 height 24
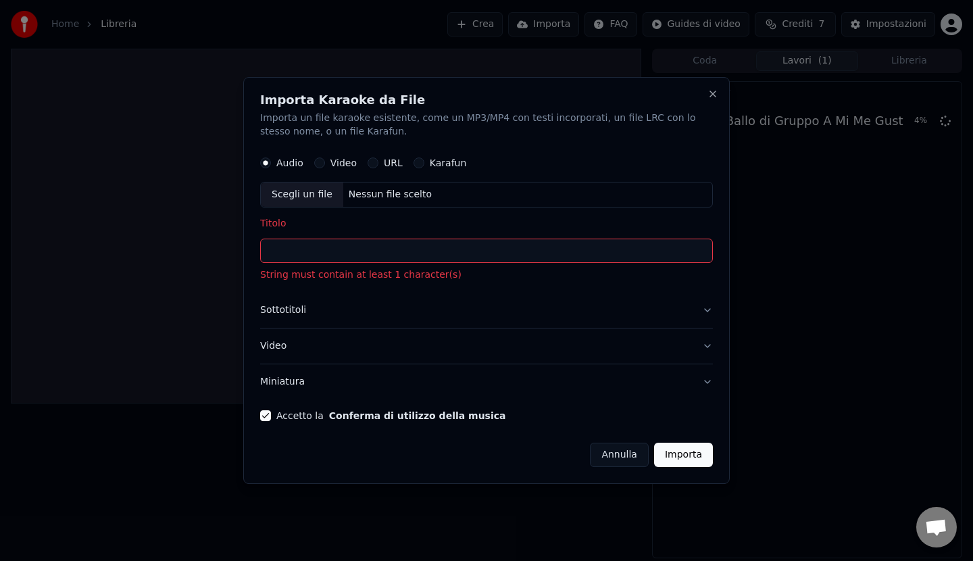
click at [311, 195] on div "Scegli un file" at bounding box center [302, 194] width 82 height 24
type input "**********"
click at [690, 456] on button "Importa" at bounding box center [683, 455] width 59 height 24
